Goal: Information Seeking & Learning: Learn about a topic

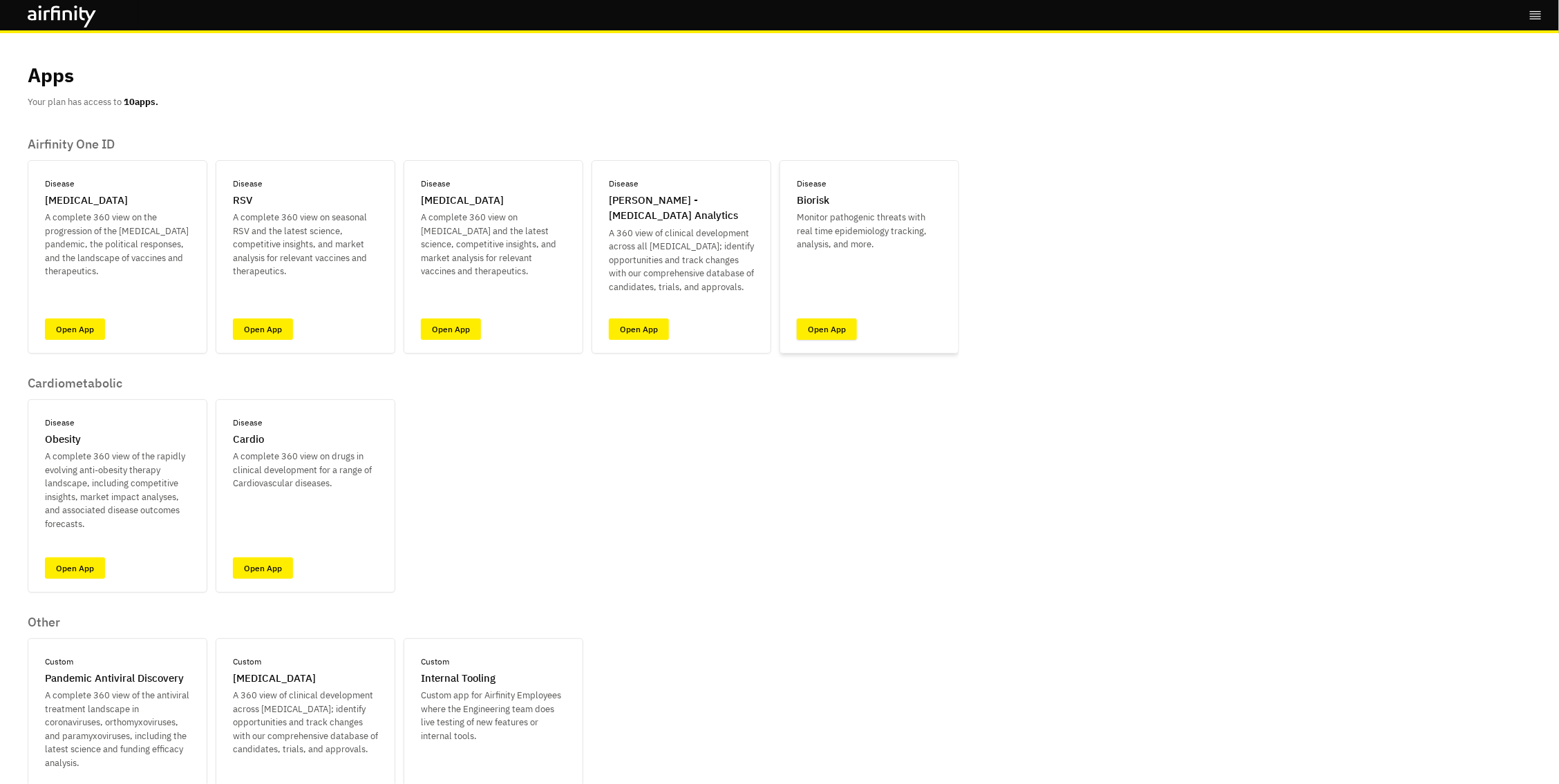
click at [823, 331] on link "Open App" at bounding box center [827, 329] width 60 height 21
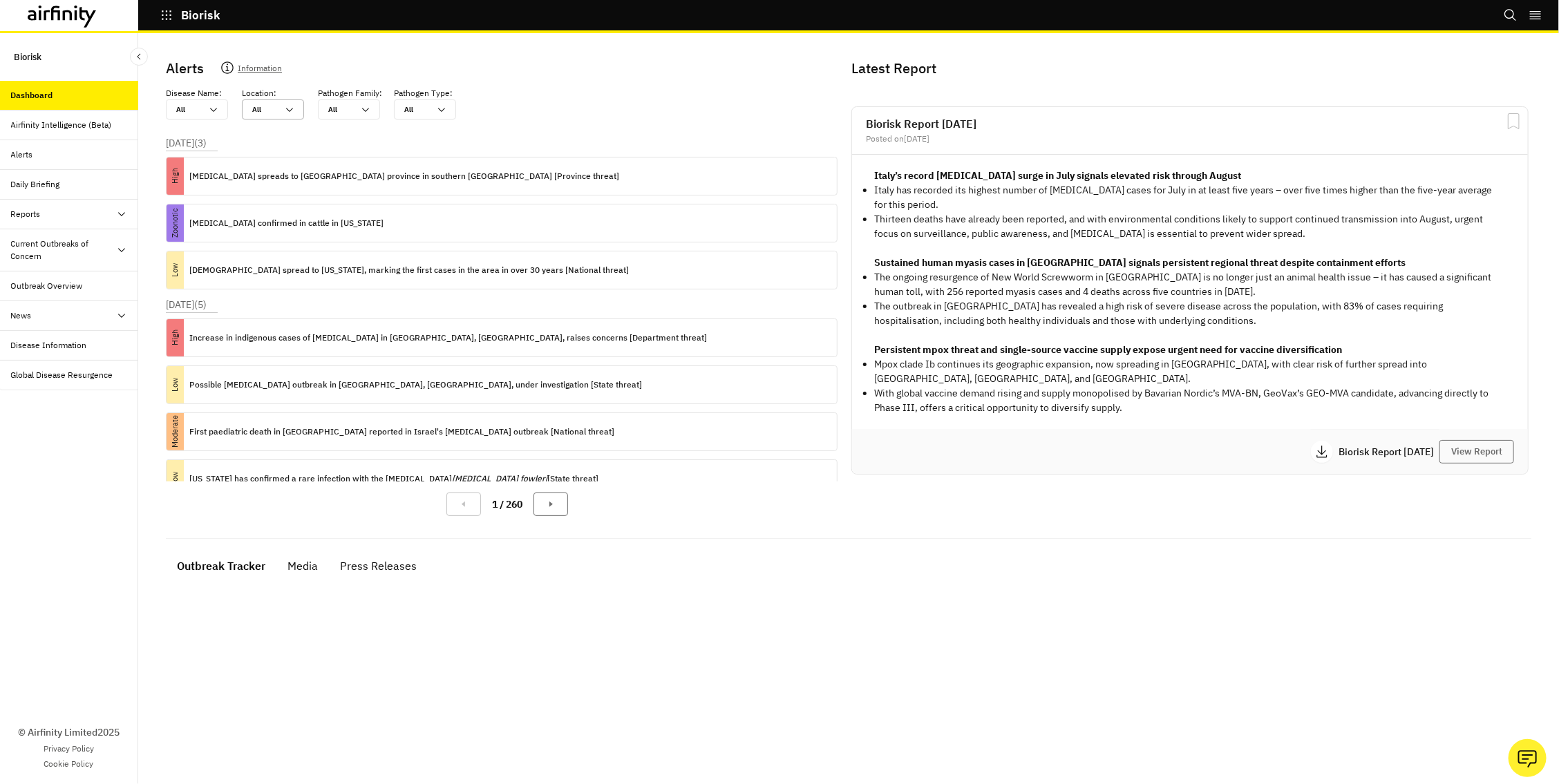
click at [270, 111] on div at bounding box center [265, 110] width 25 height 13
type input "b"
type input "br"
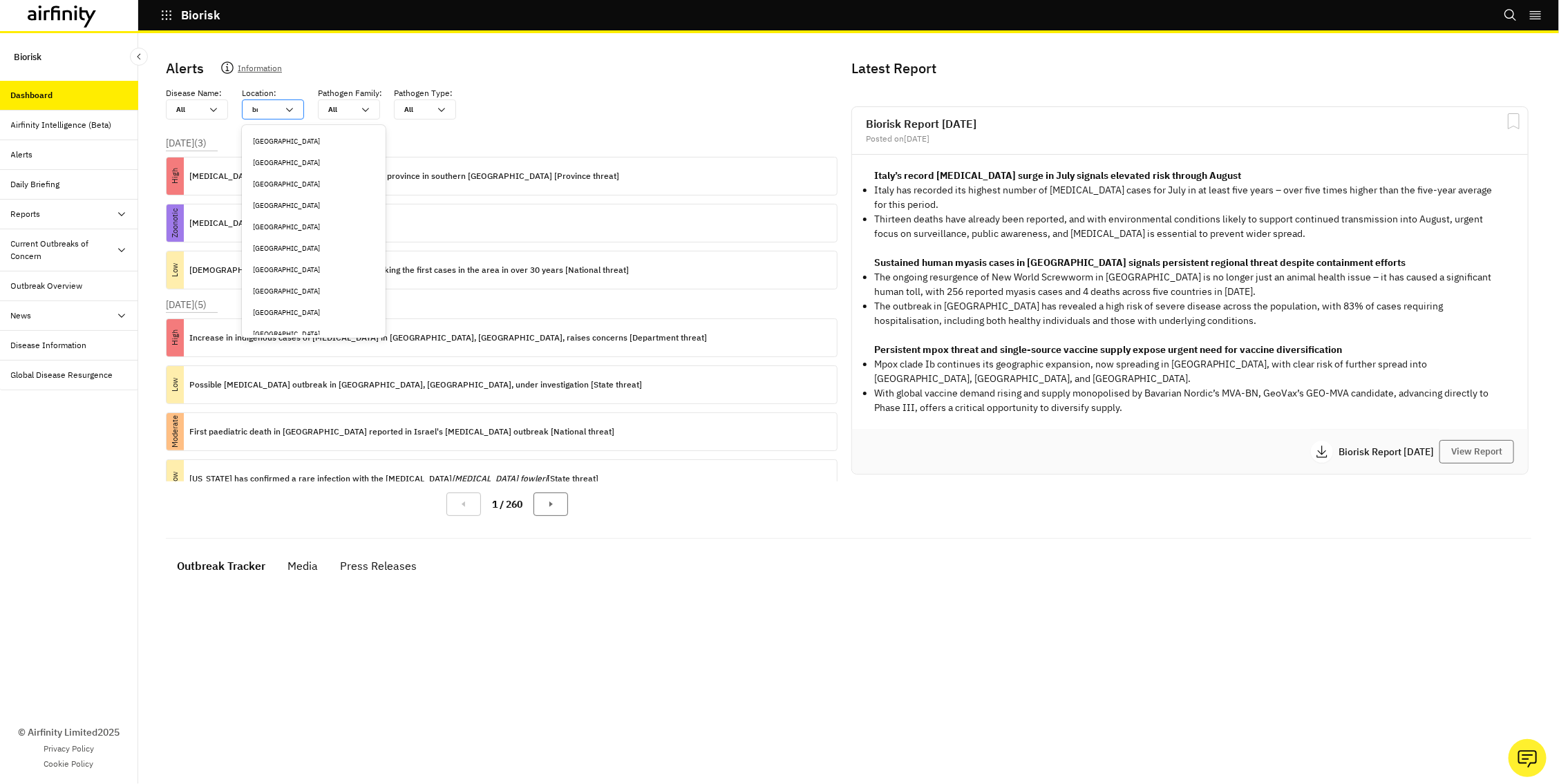
type input "bra"
click at [272, 140] on div "Brazil" at bounding box center [310, 141] width 116 height 10
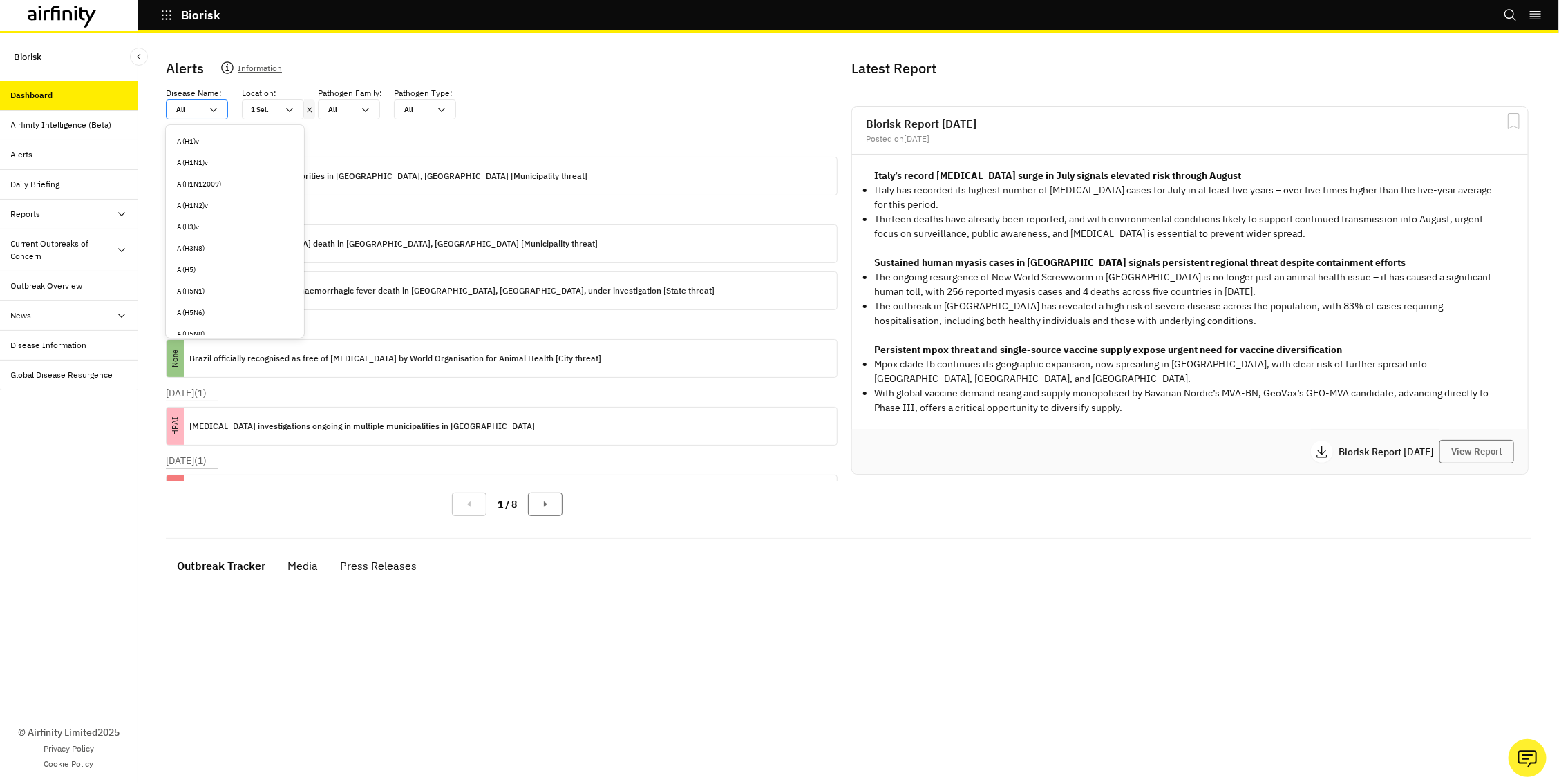
click at [196, 110] on div at bounding box center [189, 110] width 25 height 13
type input "b"
type input "bo"
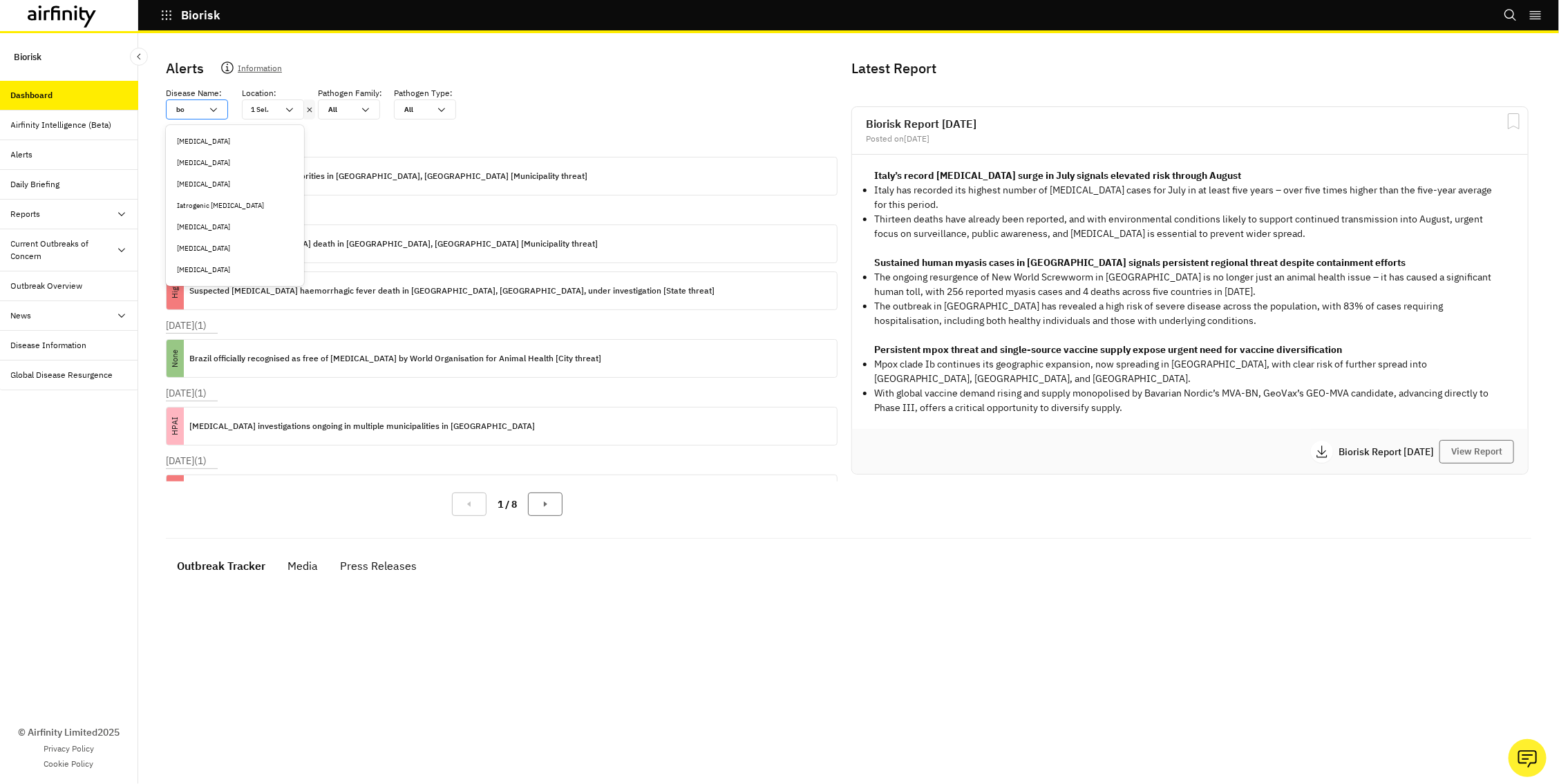
type input "bot"
type input "botu"
click at [199, 139] on div "[MEDICAL_DATA]" at bounding box center [234, 141] width 116 height 10
